Goal: Information Seeking & Learning: Understand process/instructions

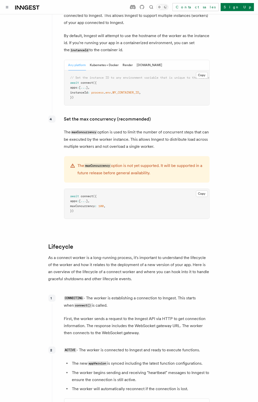
scroll to position [1068, 0]
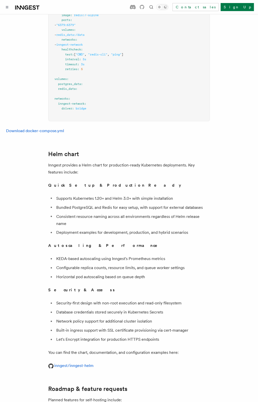
scroll to position [1790, 0]
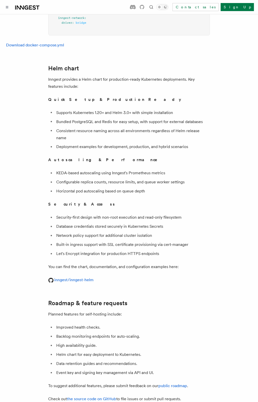
click at [0, 0] on span "Connect" at bounding box center [0, 0] width 0 height 0
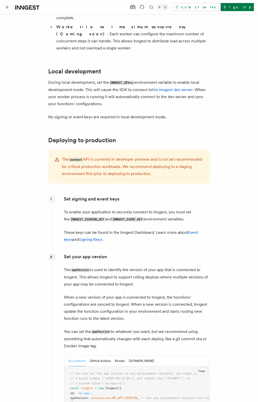
scroll to position [630, 0]
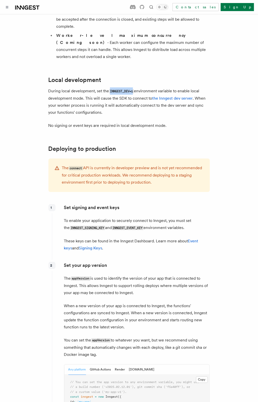
drag, startPoint x: 132, startPoint y: 46, endPoint x: 155, endPoint y: 45, distance: 23.0
click at [134, 89] on code "INNGEST_DEV=1" at bounding box center [121, 91] width 25 height 4
copy code "INNGEST_DEV=1"
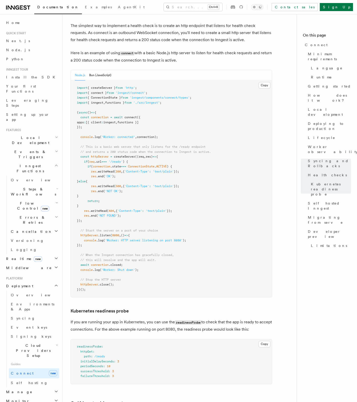
scroll to position [2044, 0]
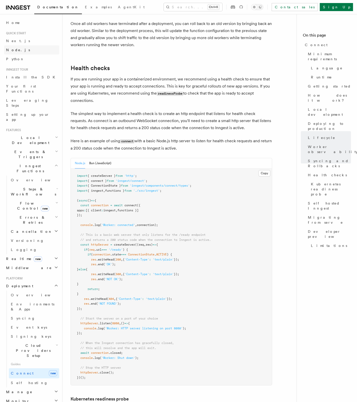
click at [19, 48] on link "Node.js" at bounding box center [31, 49] width 55 height 9
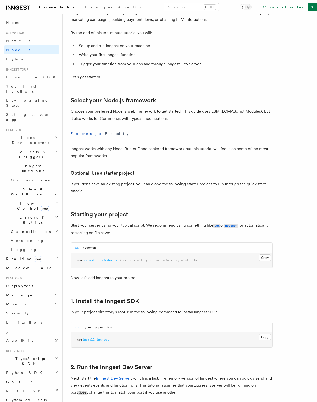
click at [54, 163] on icon "button" at bounding box center [56, 165] width 4 height 4
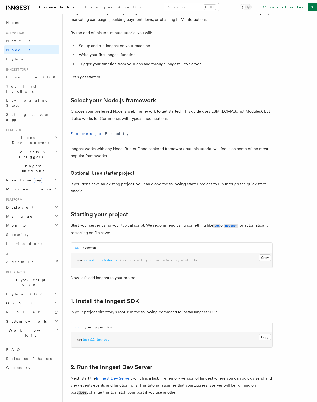
click at [164, 6] on button "Search... Ctrl+K" at bounding box center [191, 7] width 54 height 8
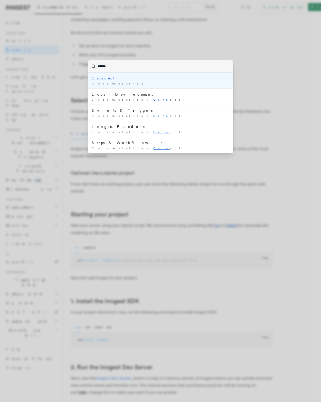
type input "*******"
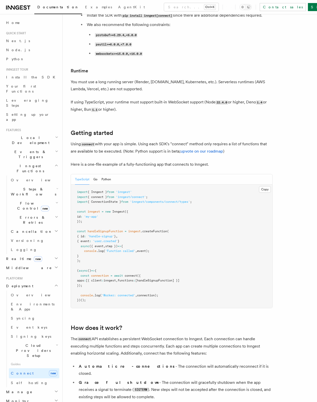
scroll to position [227, 0]
drag, startPoint x: 266, startPoint y: 170, endPoint x: 259, endPoint y: 168, distance: 6.7
click at [258, 186] on button "Copy Copied" at bounding box center [265, 189] width 12 height 7
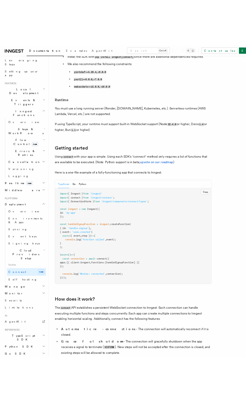
scroll to position [83, 0]
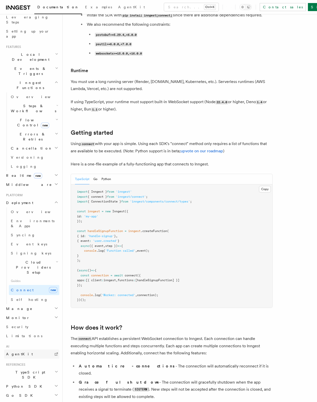
click at [23, 350] on link "AgentKit" at bounding box center [31, 354] width 55 height 9
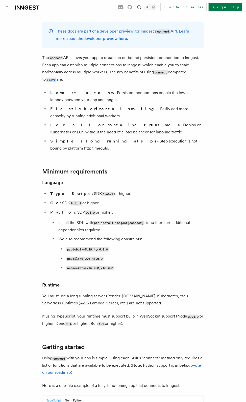
scroll to position [0, 0]
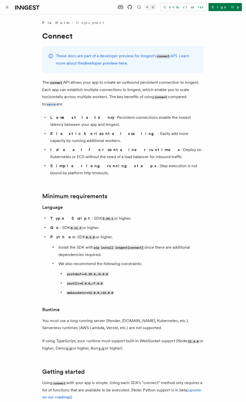
click at [132, 7] on icon at bounding box center [129, 7] width 5 height 5
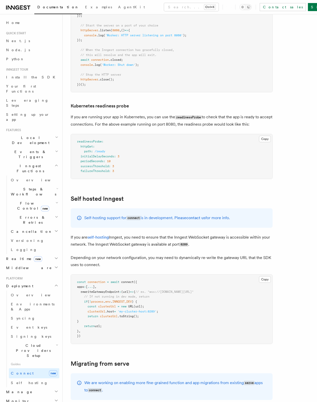
scroll to position [2345, 0]
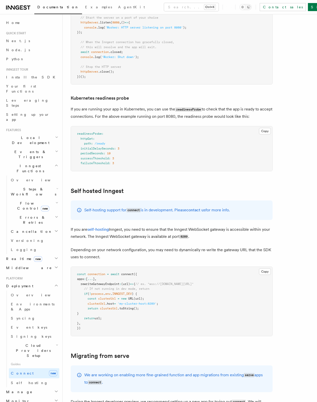
click at [38, 147] on h2 "Events & Triggers" at bounding box center [31, 154] width 55 height 14
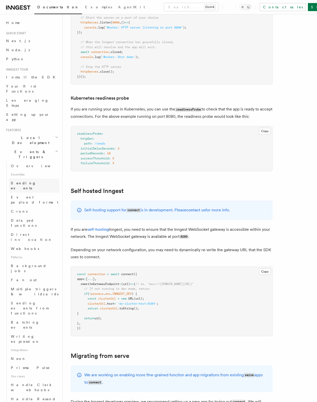
click at [31, 179] on link "Sending events" at bounding box center [34, 186] width 50 height 14
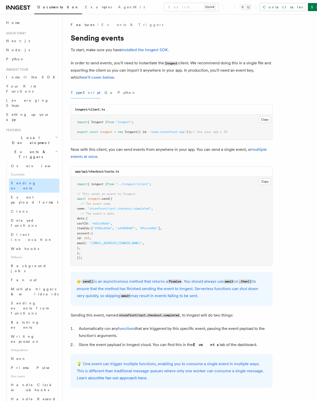
click at [24, 181] on span "Sending events" at bounding box center [23, 185] width 25 height 9
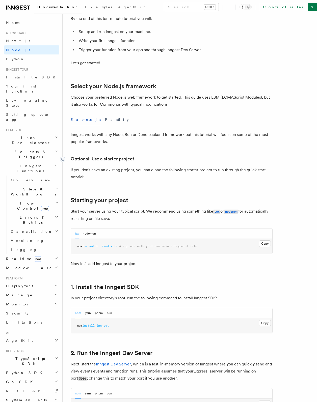
scroll to position [126, 0]
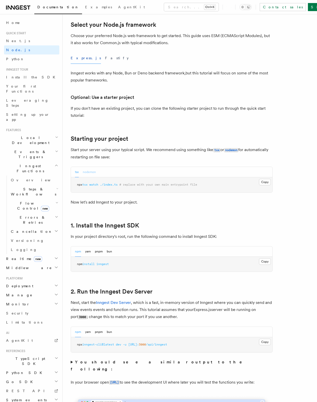
drag, startPoint x: 89, startPoint y: 173, endPoint x: 85, endPoint y: 173, distance: 3.5
click at [89, 173] on button "nodemon" at bounding box center [89, 172] width 13 height 10
click at [78, 173] on button "tsx" at bounding box center [77, 172] width 4 height 10
drag, startPoint x: 77, startPoint y: 185, endPoint x: 120, endPoint y: 184, distance: 43.4
click at [120, 184] on span "npx tsx watch ./index.ts # replace with your own main entrypoint file" at bounding box center [137, 185] width 120 height 4
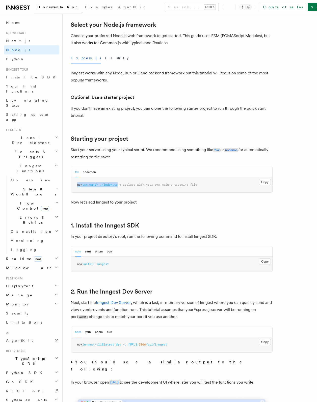
copy span "npx tsx watch ./index.ts"
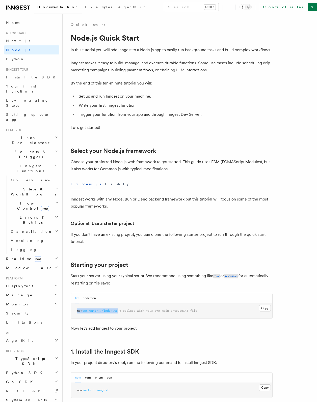
scroll to position [25, 0]
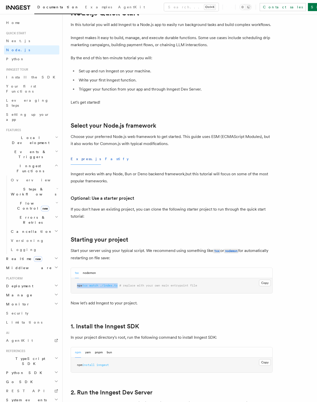
click at [105, 160] on button "Fastify" at bounding box center [117, 158] width 24 height 11
click at [79, 158] on button "Express.js" at bounding box center [86, 158] width 30 height 11
